Goal: Information Seeking & Learning: Learn about a topic

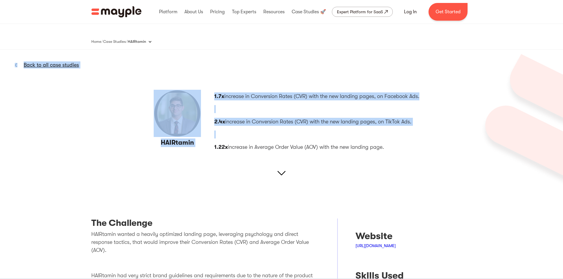
drag, startPoint x: 209, startPoint y: 92, endPoint x: 377, endPoint y: 128, distance: 172.4
click at [377, 128] on div "HAIRtamin Back to all case studies 1.7x increase in Conversion Rates (CVR) with…" at bounding box center [282, 118] width 276 height 66
click at [377, 128] on div "1.7x increase in Conversion Rates (CVR) with the new landing pages, on Facebook…" at bounding box center [316, 121] width 205 height 59
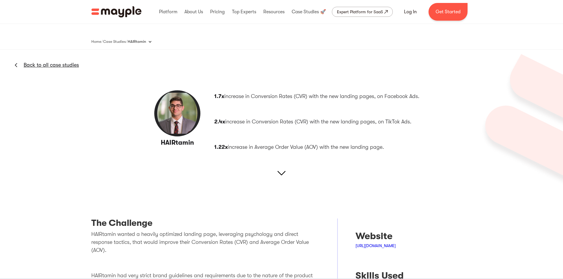
click at [193, 120] on img at bounding box center [177, 113] width 47 height 47
click at [168, 112] on img at bounding box center [177, 113] width 47 height 47
click at [39, 63] on link "Back to all case studies" at bounding box center [51, 64] width 55 height 7
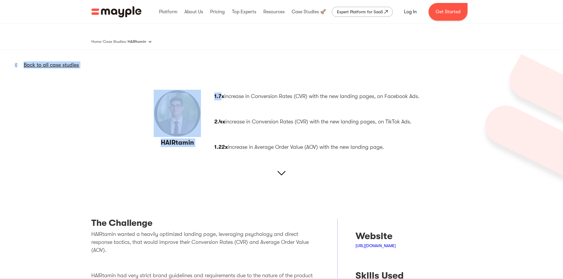
drag, startPoint x: 221, startPoint y: 89, endPoint x: 207, endPoint y: 96, distance: 15.7
click at [207, 96] on div "HAIRtamin Back to all case studies 1.7x increase in Conversion Rates (CVR) with…" at bounding box center [282, 118] width 276 height 66
click at [211, 92] on div "HAIRtamin" at bounding box center [177, 118] width 67 height 66
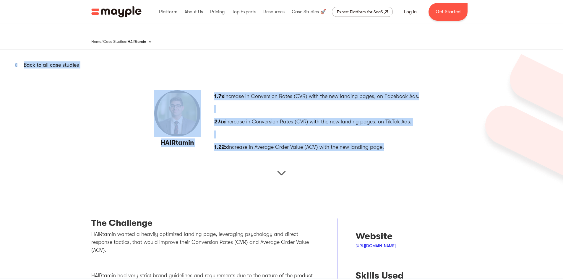
drag, startPoint x: 211, startPoint y: 92, endPoint x: 400, endPoint y: 148, distance: 196.9
click at [400, 148] on div "HAIRtamin Back to all case studies 1.7x increase in Conversion Rates (CVR) with…" at bounding box center [282, 118] width 276 height 66
click at [400, 148] on p "1.22x increase in Average Order Value (AOV) with the new landing page." at bounding box center [316, 147] width 205 height 8
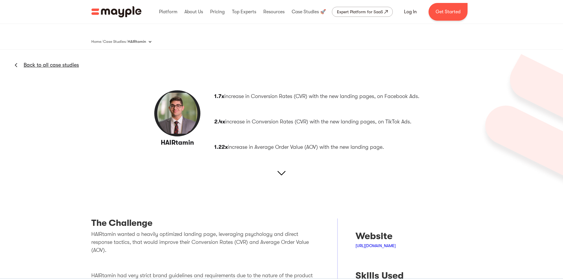
copy div "1.7x increase in Conversion Rates (CVR) with the new landing pages, on Facebook…"
drag, startPoint x: 400, startPoint y: 151, endPoint x: 216, endPoint y: 93, distance: 193.9
click at [216, 93] on div "HAIRtamin Back to all case studies 1.7x increase in Conversion Rates (CVR) with…" at bounding box center [281, 122] width 563 height 145
click at [187, 163] on div "HAIRtamin Back to all case studies 1.7x increase in Conversion Rates (CVR) with…" at bounding box center [281, 122] width 563 height 145
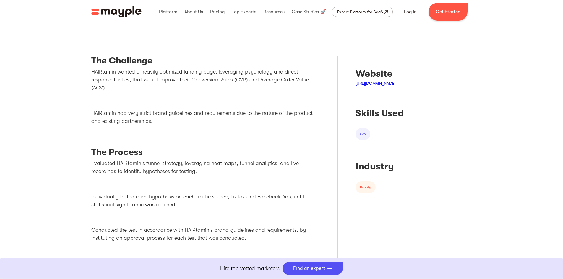
scroll to position [113, 0]
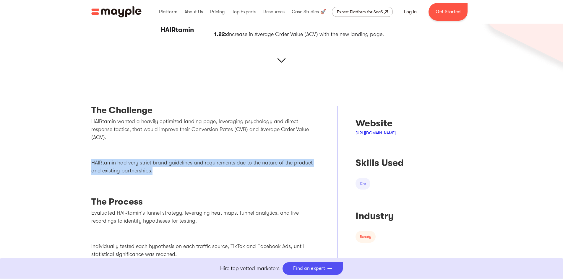
drag, startPoint x: 163, startPoint y: 164, endPoint x: 87, endPoint y: 148, distance: 77.8
drag, startPoint x: 112, startPoint y: 154, endPoint x: 125, endPoint y: 157, distance: 13.7
click at [125, 159] on p "HAIRtamin had very strict brand guidelines and requirements due to the nature o…" at bounding box center [205, 167] width 228 height 16
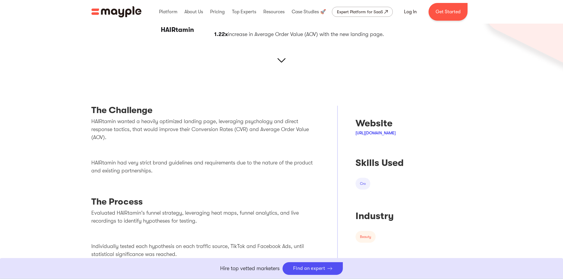
click at [158, 165] on p "HAIRtamin had very strict brand guidelines and requirements due to the nature o…" at bounding box center [205, 167] width 228 height 16
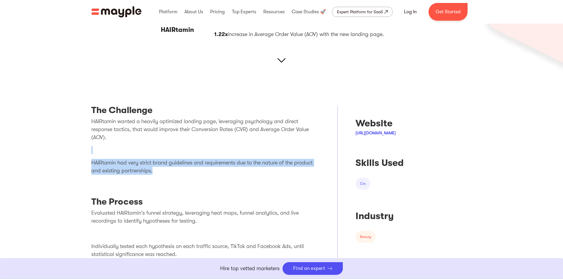
drag, startPoint x: 174, startPoint y: 163, endPoint x: 61, endPoint y: 144, distance: 114.7
copy div "HAIRtamin had very strict brand guidelines and requirements due to the nature o…"
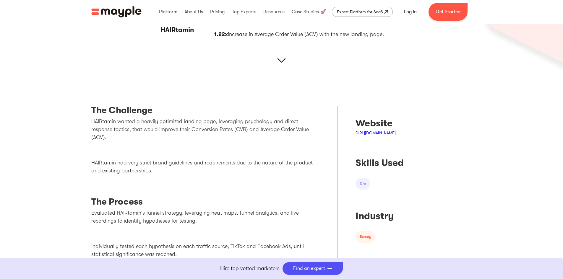
drag, startPoint x: 227, startPoint y: 115, endPoint x: 197, endPoint y: 137, distance: 37.1
click at [227, 115] on h3 "The Challenge" at bounding box center [205, 112] width 228 height 12
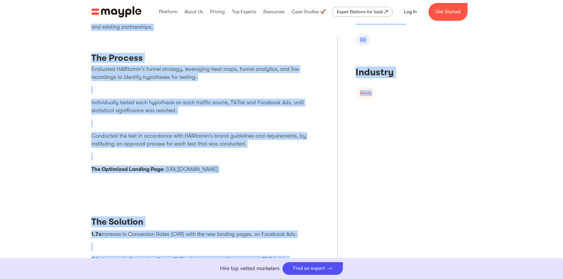
scroll to position [332, 0]
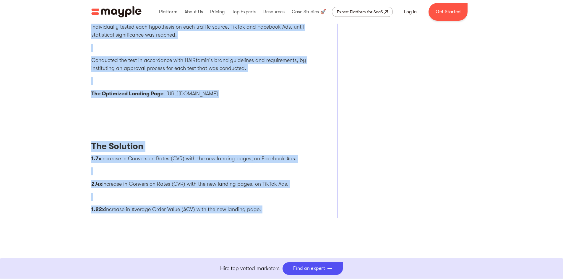
copy div "The Challenge HAIRtamin wanted a heavily optimized landing page, leveraging psy…"
drag, startPoint x: 92, startPoint y: 103, endPoint x: 267, endPoint y: 203, distance: 201.3
click at [267, 203] on div "The Challenge HAIRtamin wanted a heavily optimized landing page, leveraging psy…" at bounding box center [205, 41] width 228 height 356
click at [191, 57] on p "Conducted the test in accordance with HAIRtamin's brand guidelines and requirem…" at bounding box center [205, 64] width 228 height 16
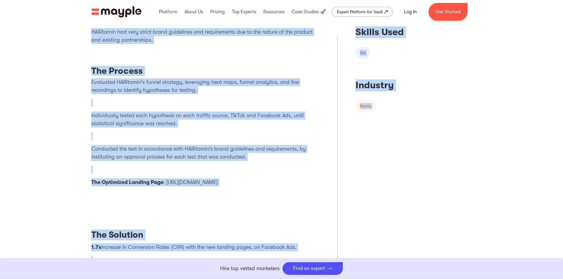
click at [134, 101] on div "Evaluated HAIRtamin's funnel strategy, leveraging heat maps, funnel analytics, …" at bounding box center [205, 134] width 228 height 113
click at [119, 80] on p "Evaluated HAIRtamin's funnel strategy, leveraging heat maps, funnel analytics, …" at bounding box center [205, 86] width 228 height 16
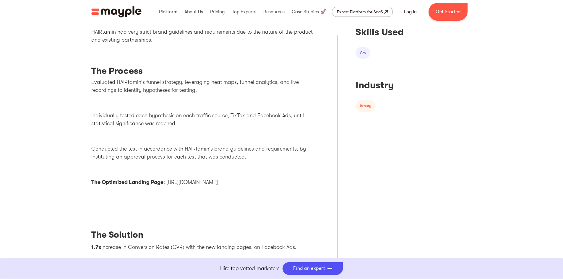
scroll to position [155, 0]
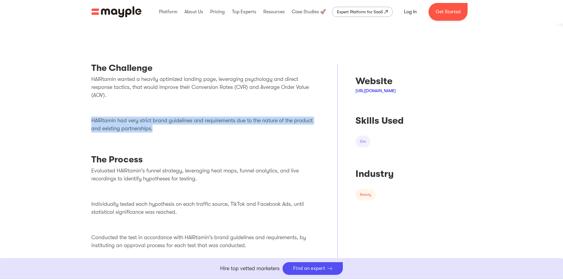
drag, startPoint x: 86, startPoint y: 112, endPoint x: 176, endPoint y: 122, distance: 90.7
